Goal: Transaction & Acquisition: Purchase product/service

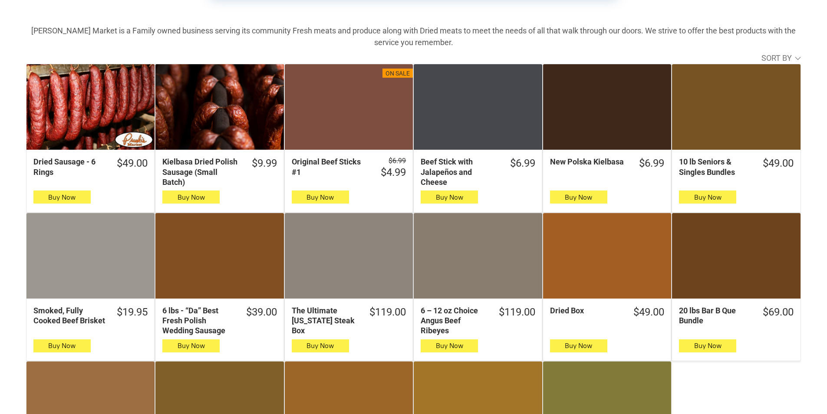
scroll to position [304, 0]
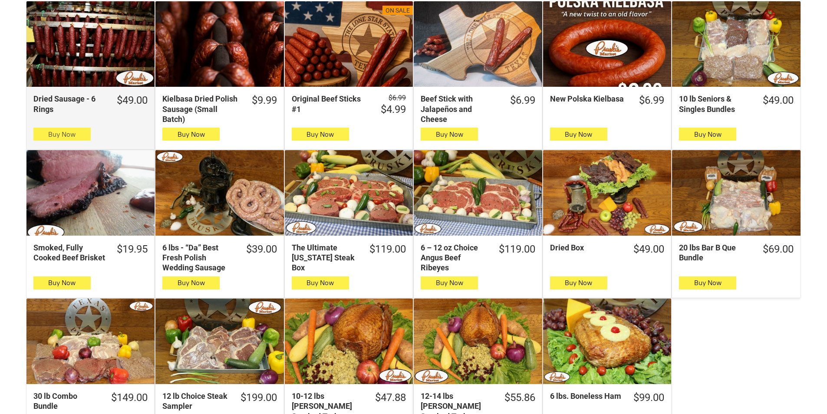
click at [53, 135] on span "Buy Now" at bounding box center [61, 134] width 27 height 8
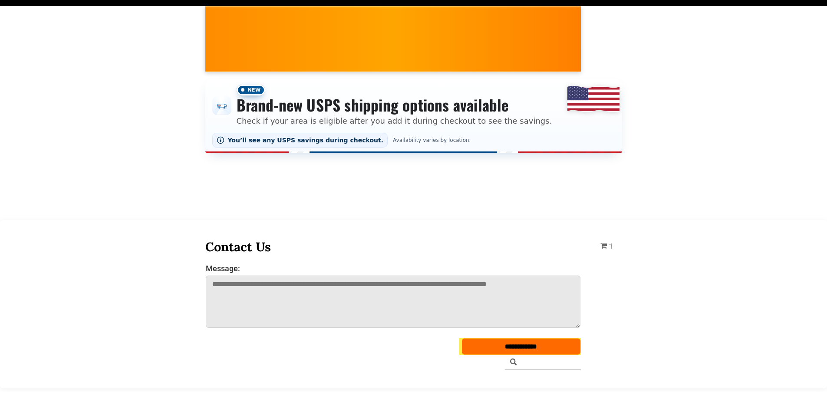
scroll to position [0, 0]
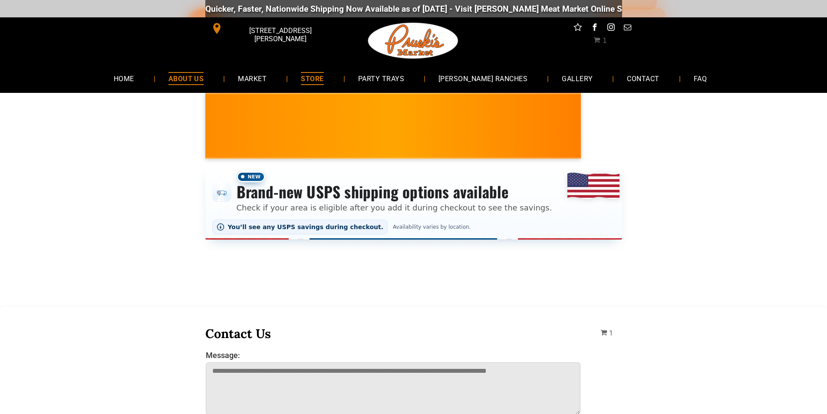
click at [192, 86] on link "ABOUT US" at bounding box center [186, 78] width 62 height 23
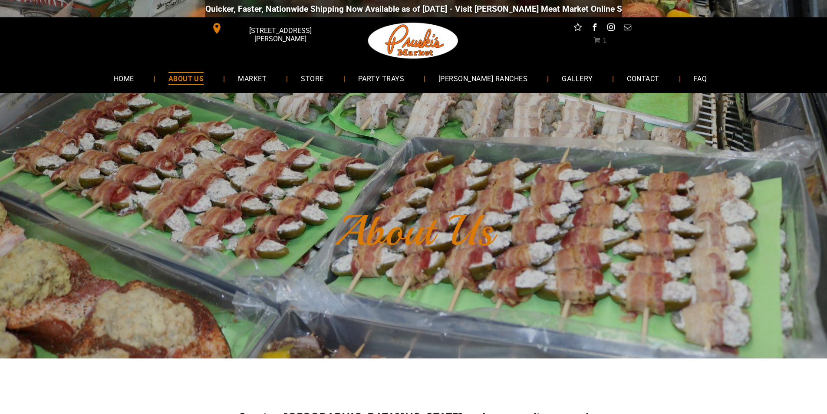
click at [291, 33] on span "[STREET_ADDRESS][PERSON_NAME]" at bounding box center [280, 34] width 112 height 25
